Goal: Navigation & Orientation: Find specific page/section

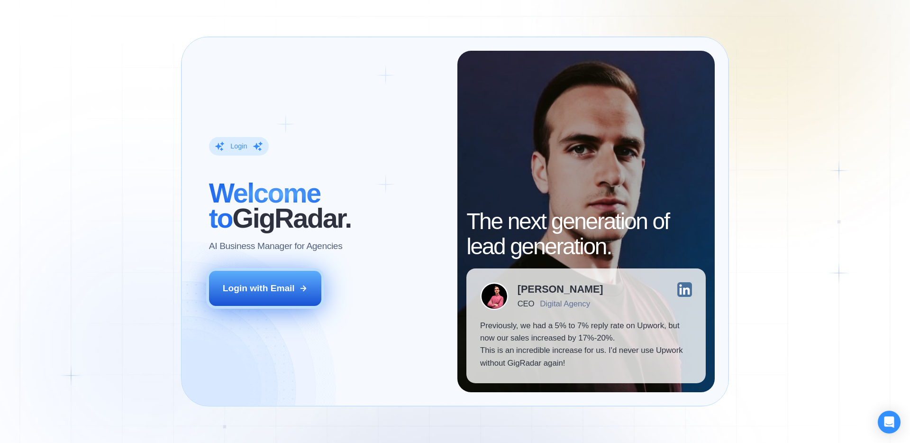
click at [258, 295] on button "Login with Email" at bounding box center [265, 288] width 113 height 35
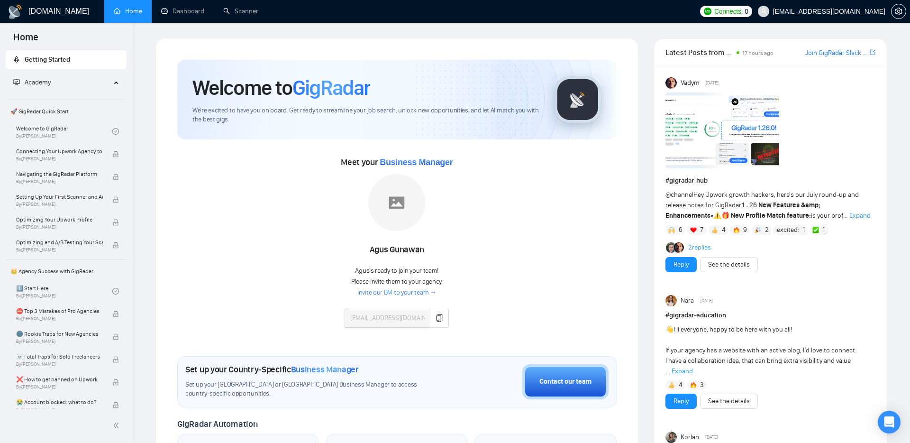
click at [385, 293] on link "Invite our BM to your team →" at bounding box center [396, 292] width 79 height 9
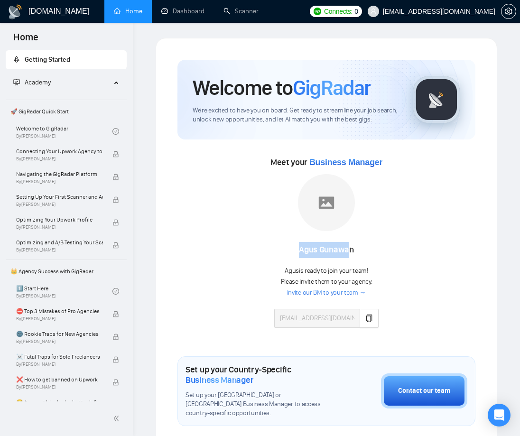
drag, startPoint x: 351, startPoint y: 250, endPoint x: 289, endPoint y: 248, distance: 62.2
click at [289, 248] on div "[PERSON_NAME]" at bounding box center [326, 250] width 104 height 16
drag, startPoint x: 300, startPoint y: 249, endPoint x: 357, endPoint y: 249, distance: 56.9
click at [357, 249] on div "[PERSON_NAME]" at bounding box center [326, 250] width 104 height 16
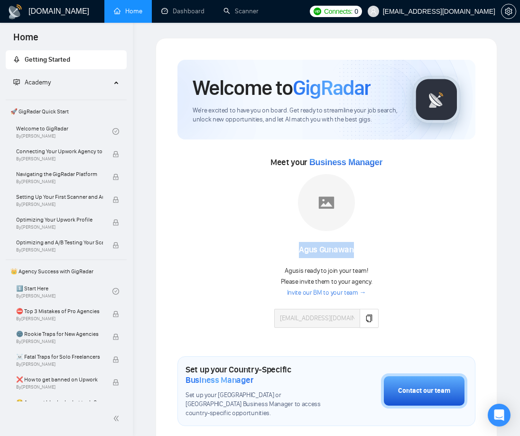
copy div "[PERSON_NAME]"
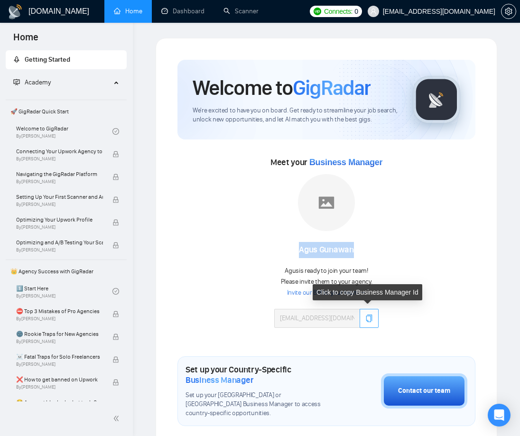
click at [374, 320] on button "button" at bounding box center [368, 318] width 19 height 19
